Goal: Task Accomplishment & Management: Manage account settings

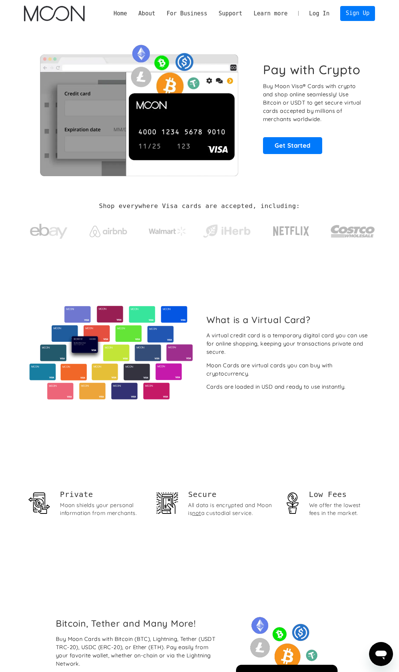
click at [324, 17] on link "Log In" at bounding box center [319, 13] width 31 height 15
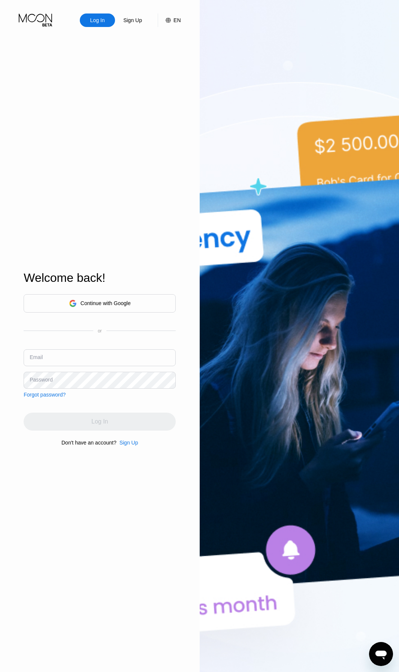
click at [84, 356] on input "text" at bounding box center [100, 357] width 152 height 17
type input "[EMAIL_ADDRESS][DOMAIN_NAME]"
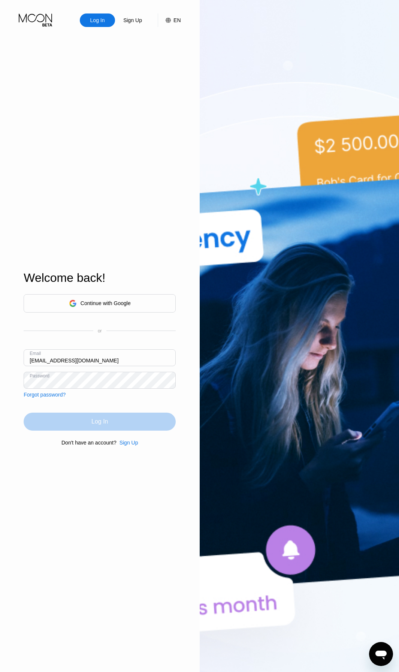
click at [103, 424] on div "Log In" at bounding box center [99, 421] width 16 height 7
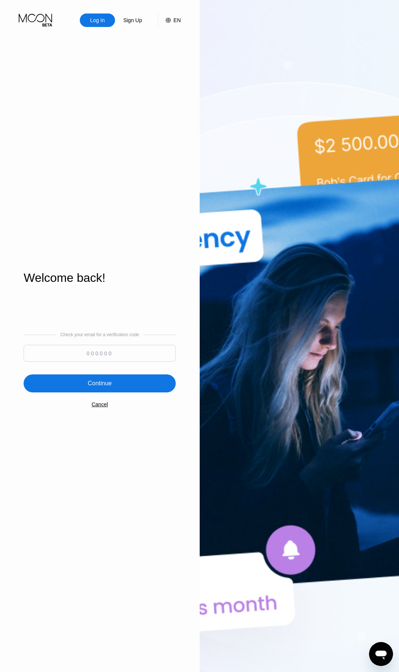
click at [103, 357] on input at bounding box center [100, 353] width 152 height 17
type input "548052"
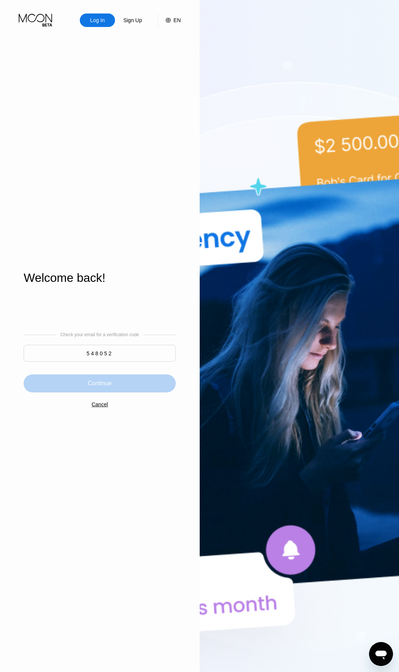
click at [117, 388] on div "Continue" at bounding box center [100, 383] width 152 height 18
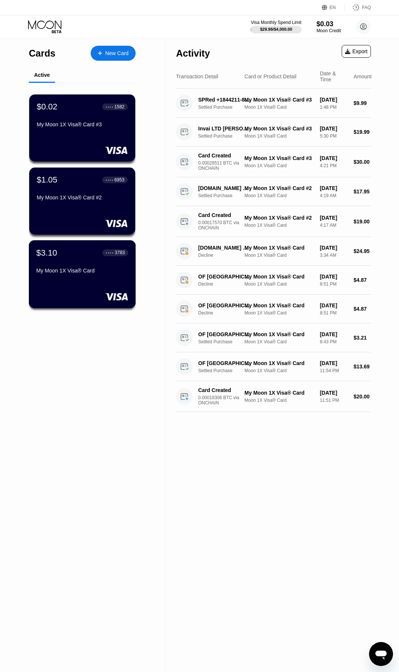
click at [69, 272] on div "My Moon 1X Visa® Card" at bounding box center [82, 271] width 92 height 6
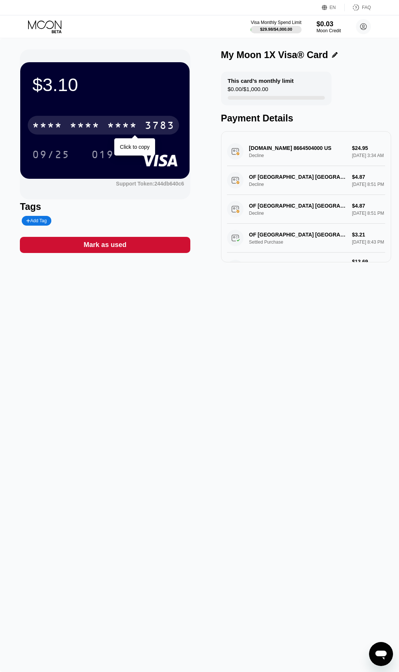
click at [126, 127] on div "* * * *" at bounding box center [122, 126] width 30 height 12
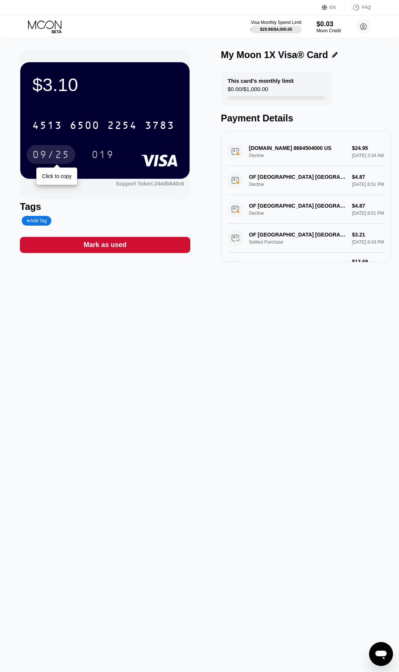
click at [43, 153] on div "09/25" at bounding box center [50, 156] width 37 height 12
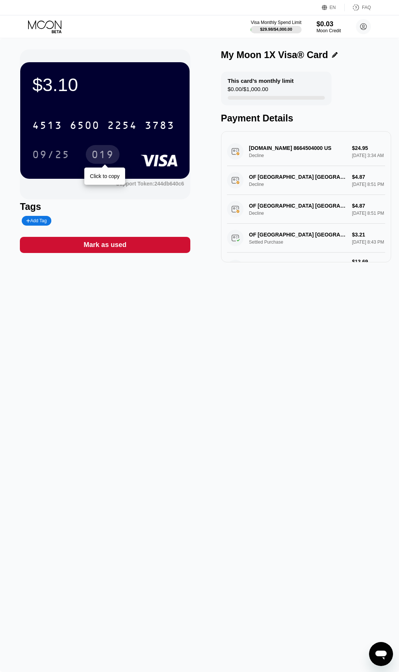
click at [98, 155] on div "019" at bounding box center [102, 156] width 22 height 12
